Goal: Information Seeking & Learning: Check status

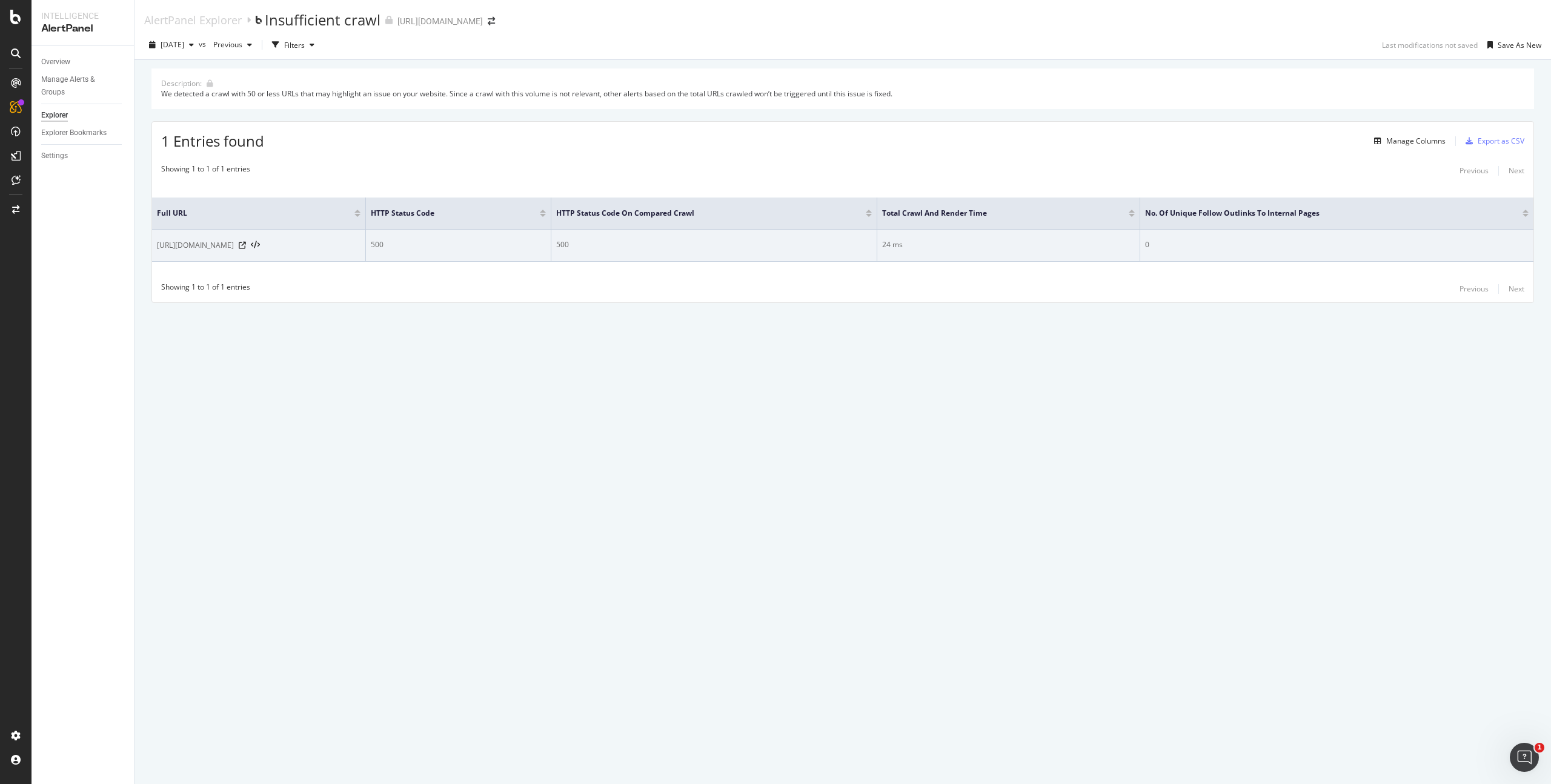
click at [233, 245] on span "[URL][DOMAIN_NAME]" at bounding box center [195, 245] width 77 height 12
